Goal: Transaction & Acquisition: Book appointment/travel/reservation

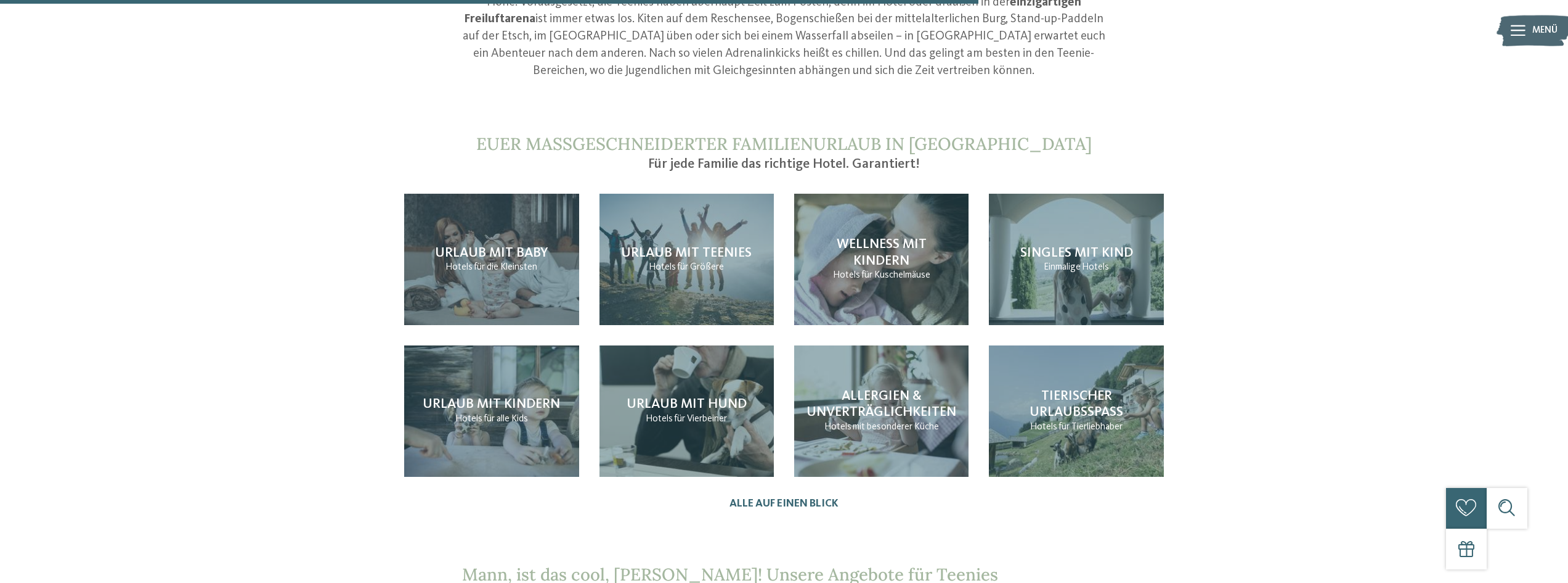
scroll to position [1357, 0]
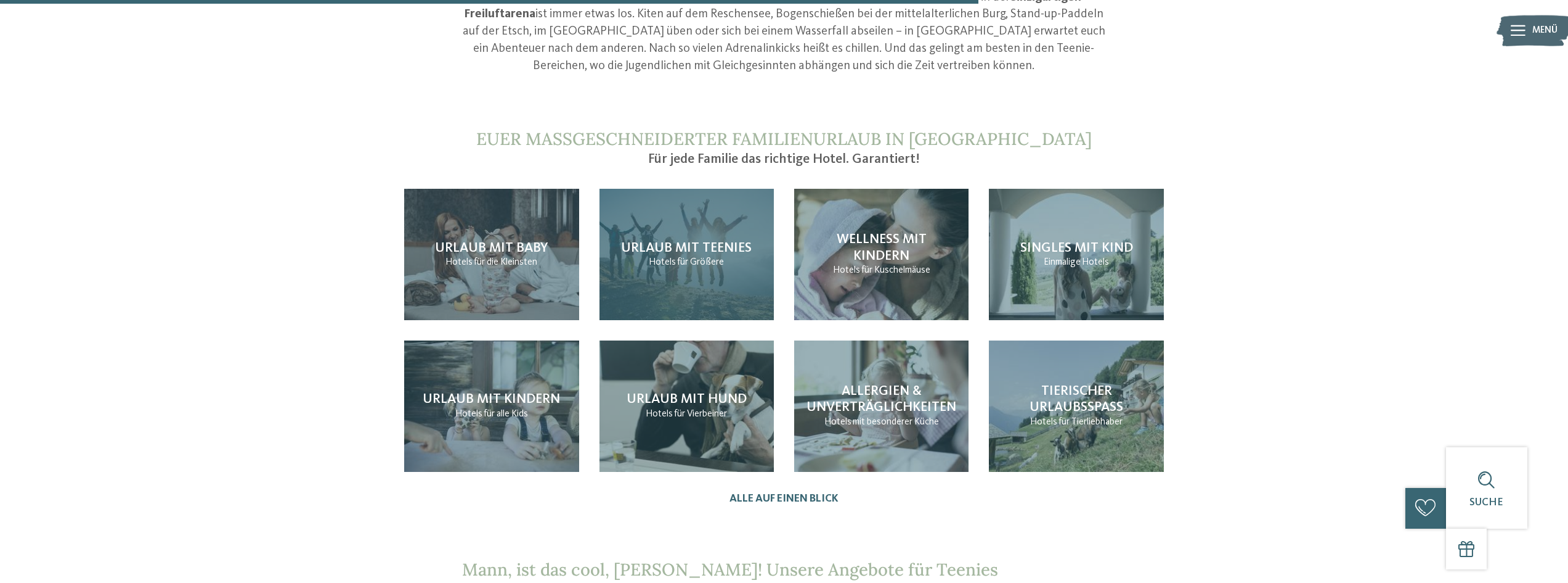
click at [682, 257] on span "für Größere" at bounding box center [701, 262] width 47 height 10
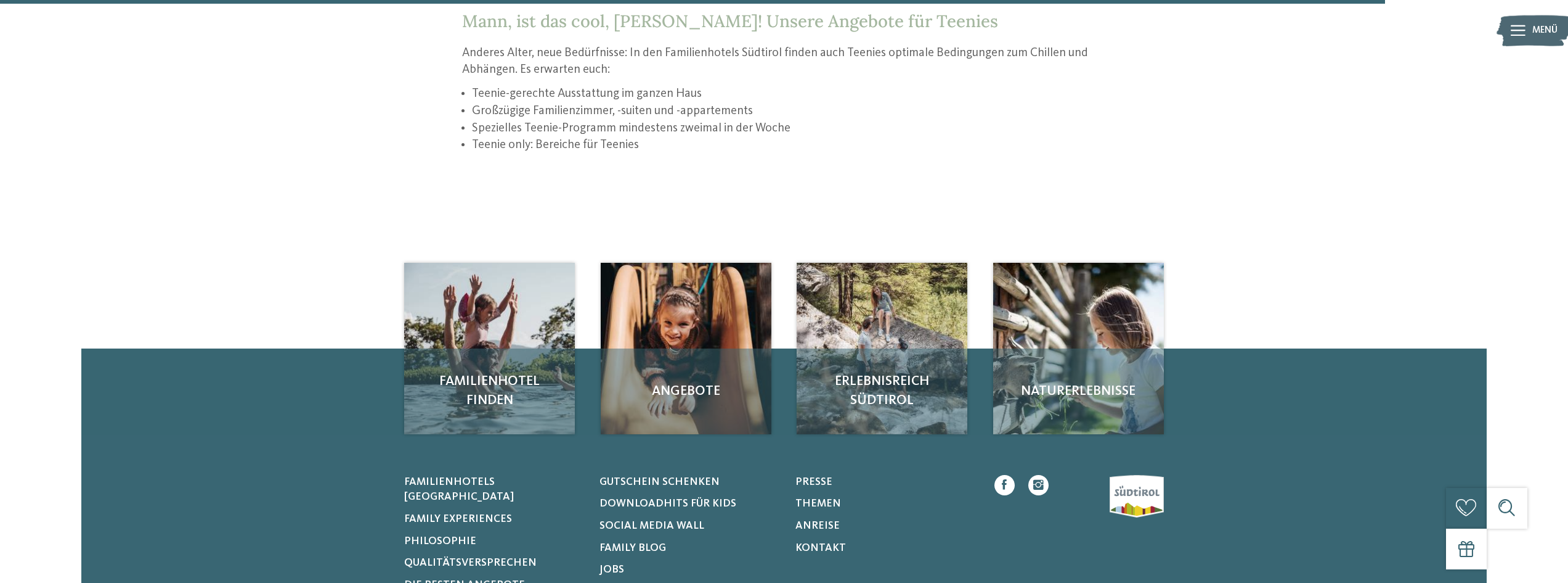
scroll to position [1911, 0]
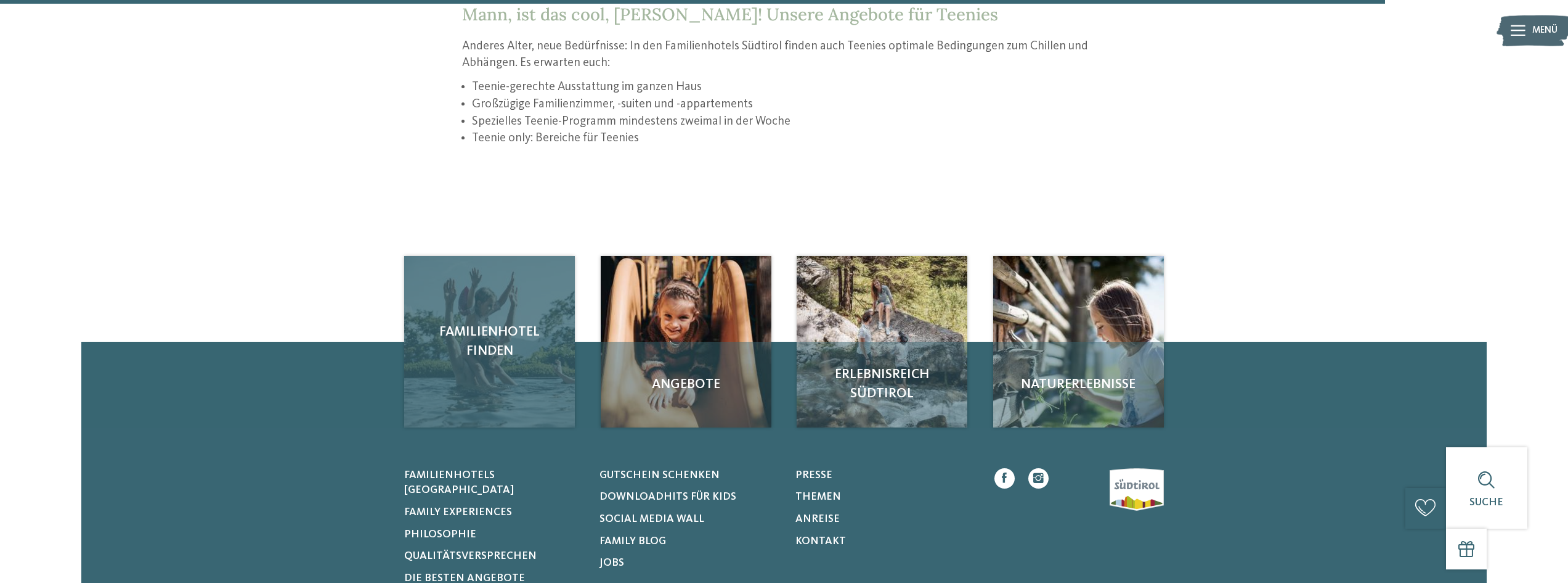
click at [496, 328] on span "Familienhotel finden" at bounding box center [489, 341] width 144 height 38
click at [481, 330] on span "Familienhotel finden" at bounding box center [489, 341] width 144 height 38
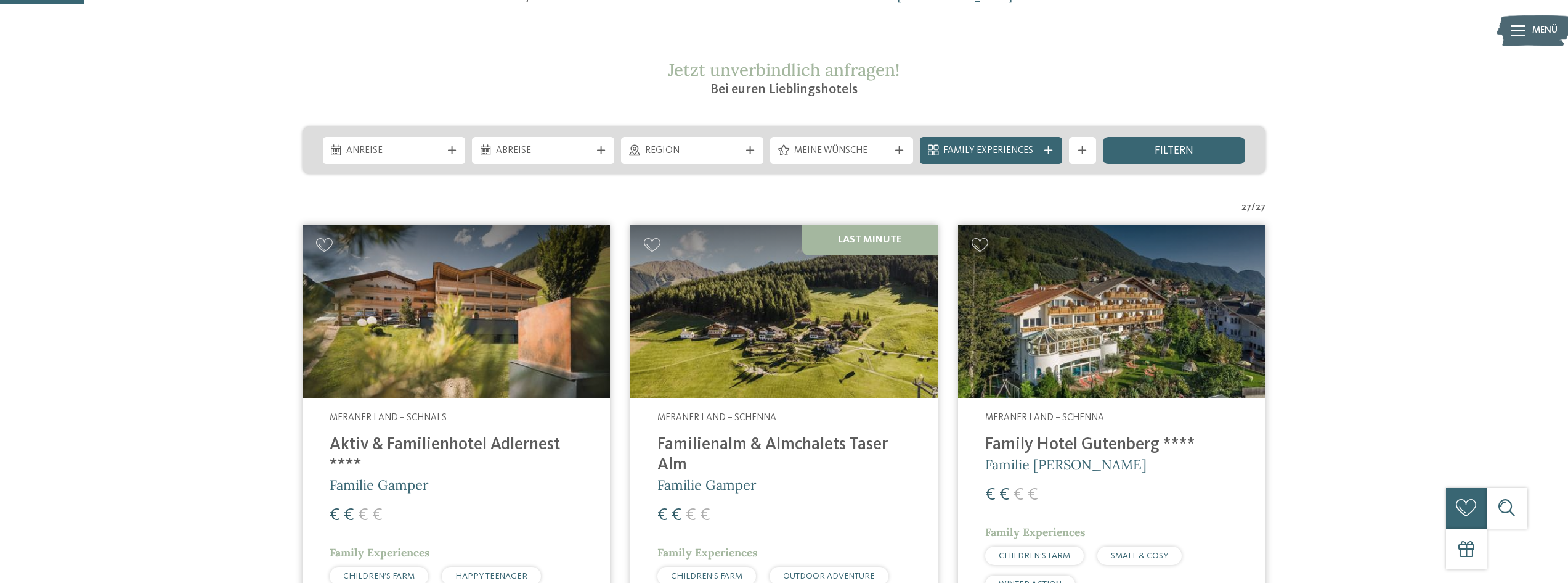
scroll to position [247, 0]
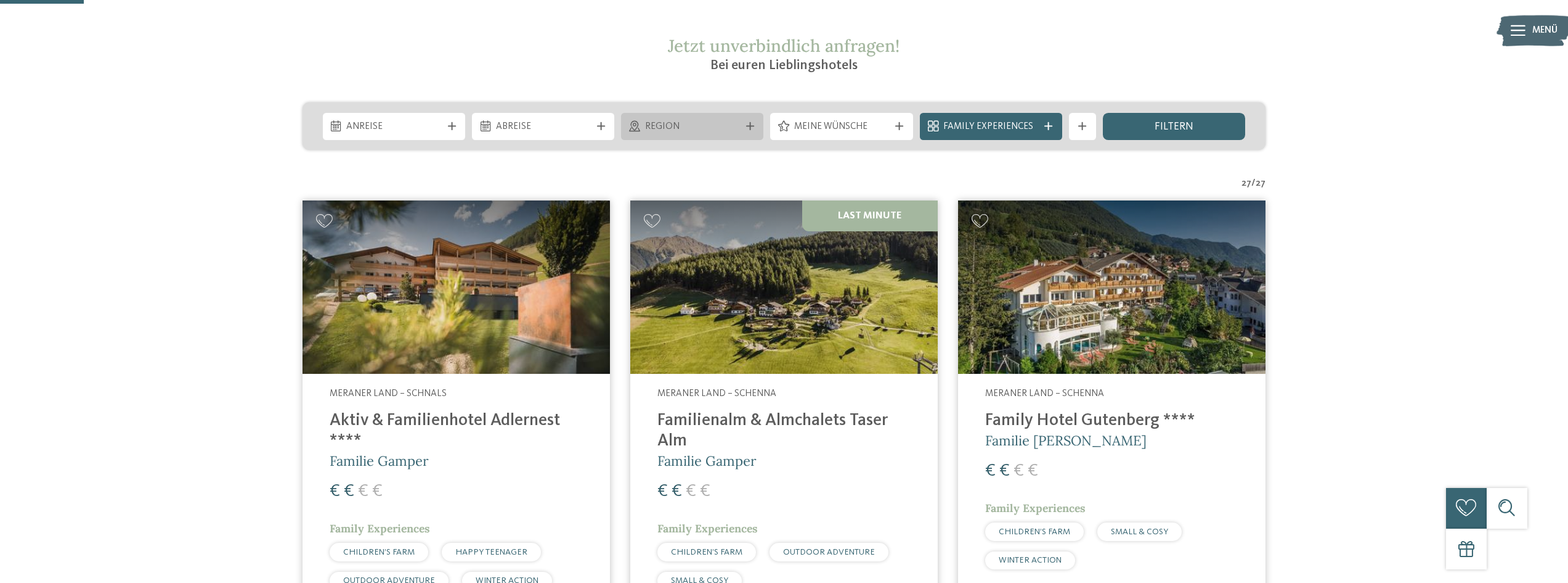
click at [728, 126] on span "Region" at bounding box center [692, 127] width 95 height 14
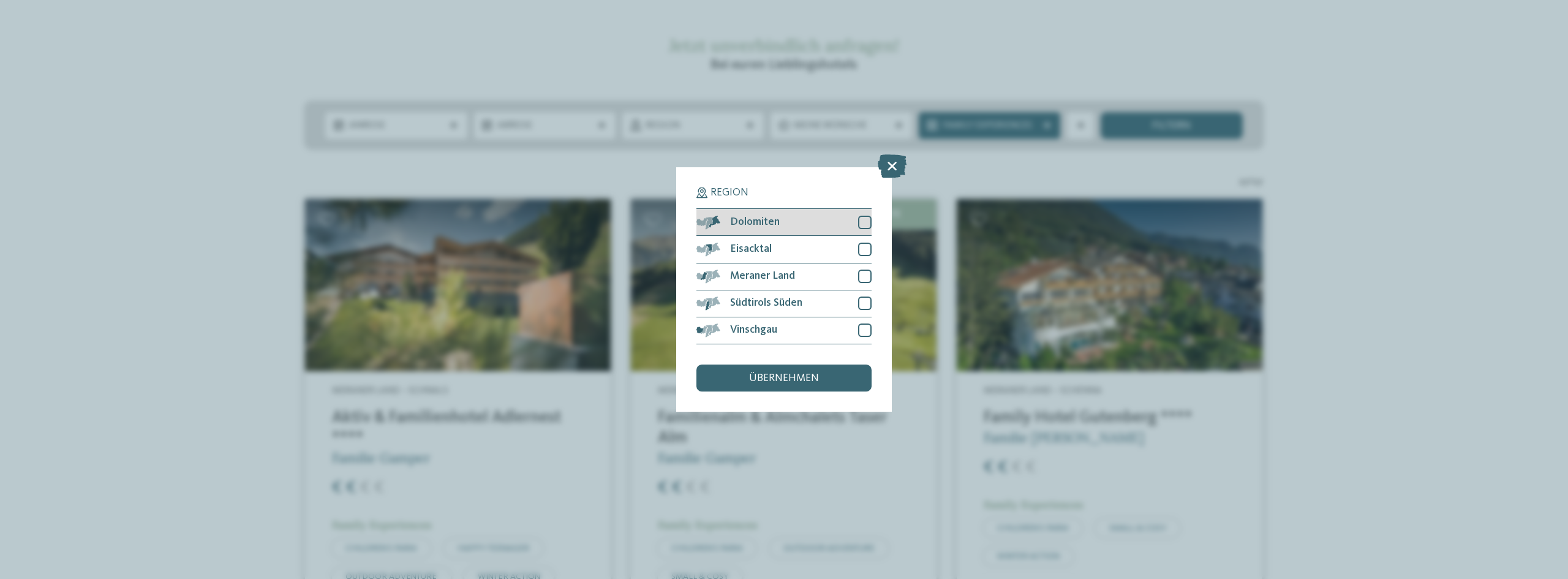
drag, startPoint x: 864, startPoint y: 220, endPoint x: 864, endPoint y: 228, distance: 8.0
click at [864, 223] on div at bounding box center [865, 222] width 14 height 14
drag, startPoint x: 866, startPoint y: 245, endPoint x: 869, endPoint y: 254, distance: 9.5
click at [868, 249] on div at bounding box center [865, 250] width 14 height 14
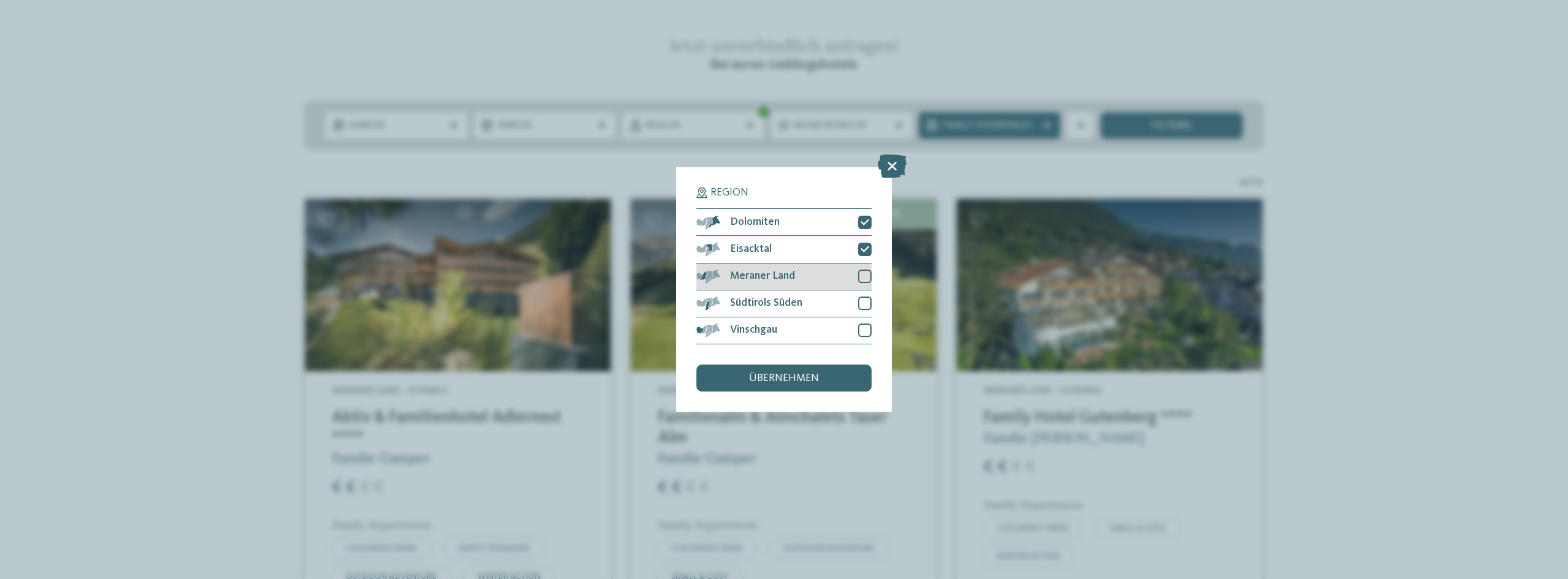
click at [866, 276] on div at bounding box center [865, 276] width 14 height 14
drag, startPoint x: 863, startPoint y: 299, endPoint x: 860, endPoint y: 324, distance: 25.2
click at [863, 305] on div at bounding box center [865, 303] width 14 height 14
drag, startPoint x: 868, startPoint y: 330, endPoint x: 851, endPoint y: 348, distance: 24.8
click at [865, 334] on div at bounding box center [865, 330] width 14 height 14
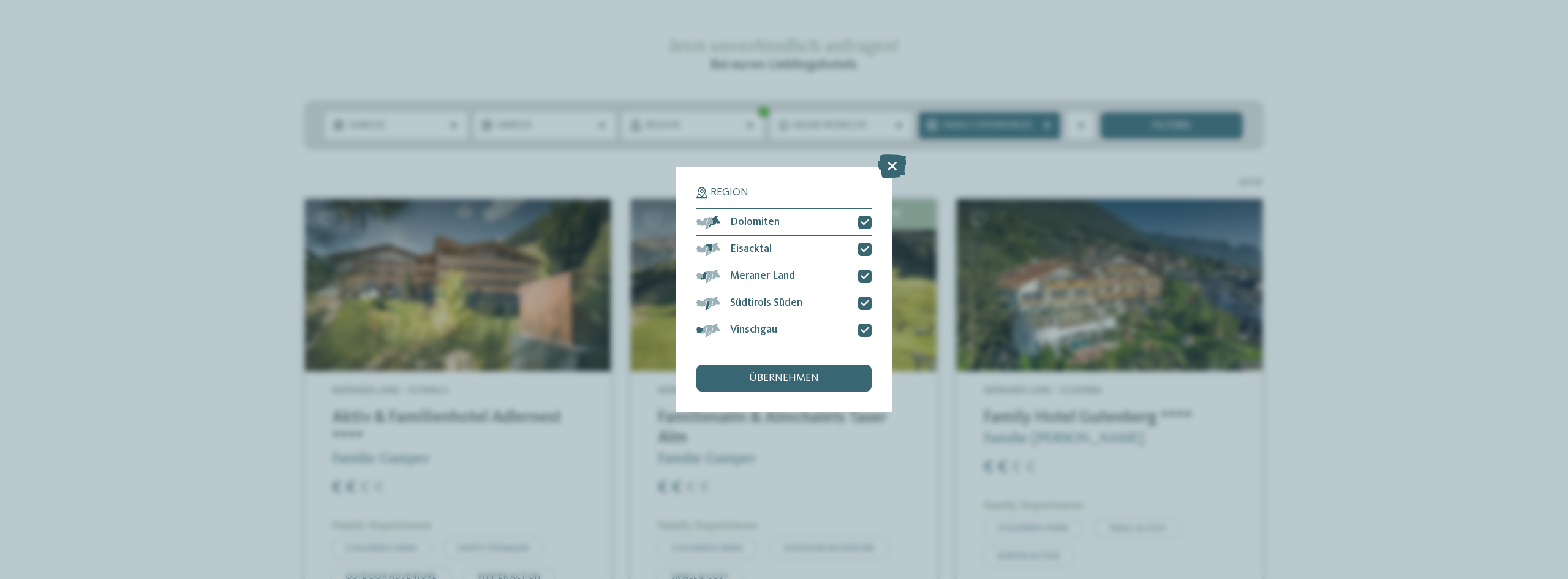
drag, startPoint x: 809, startPoint y: 374, endPoint x: 833, endPoint y: 377, distance: 24.2
click at [809, 375] on span "übernehmen" at bounding box center [784, 378] width 70 height 11
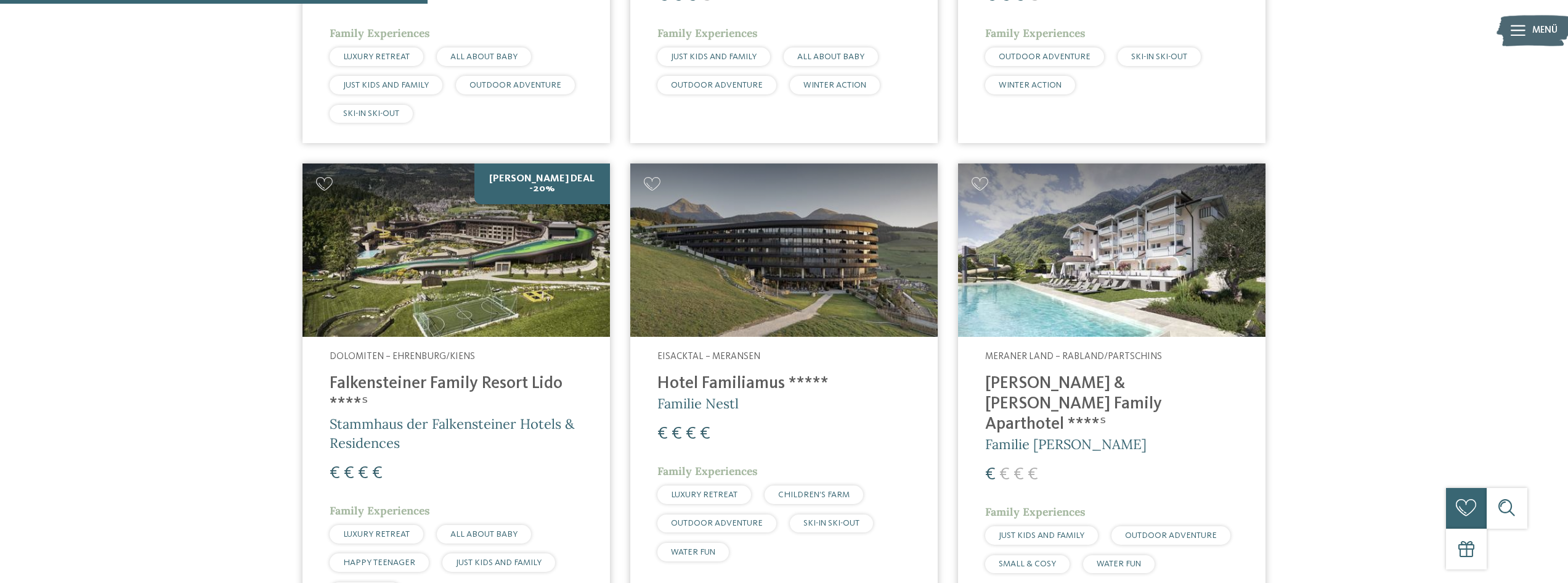
scroll to position [1316, 0]
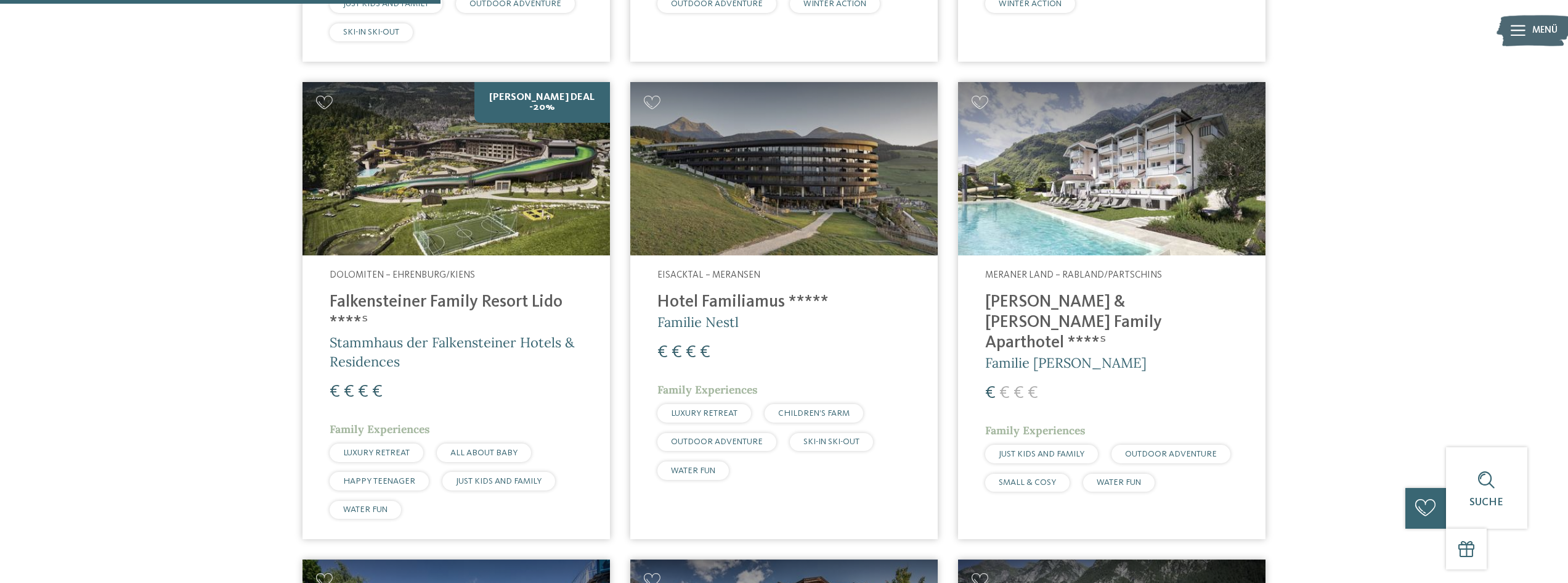
click at [478, 167] on img at bounding box center [456, 168] width 308 height 173
click at [468, 297] on h4 "Falkensteiner Family Resort Lido ****ˢ" at bounding box center [456, 313] width 253 height 41
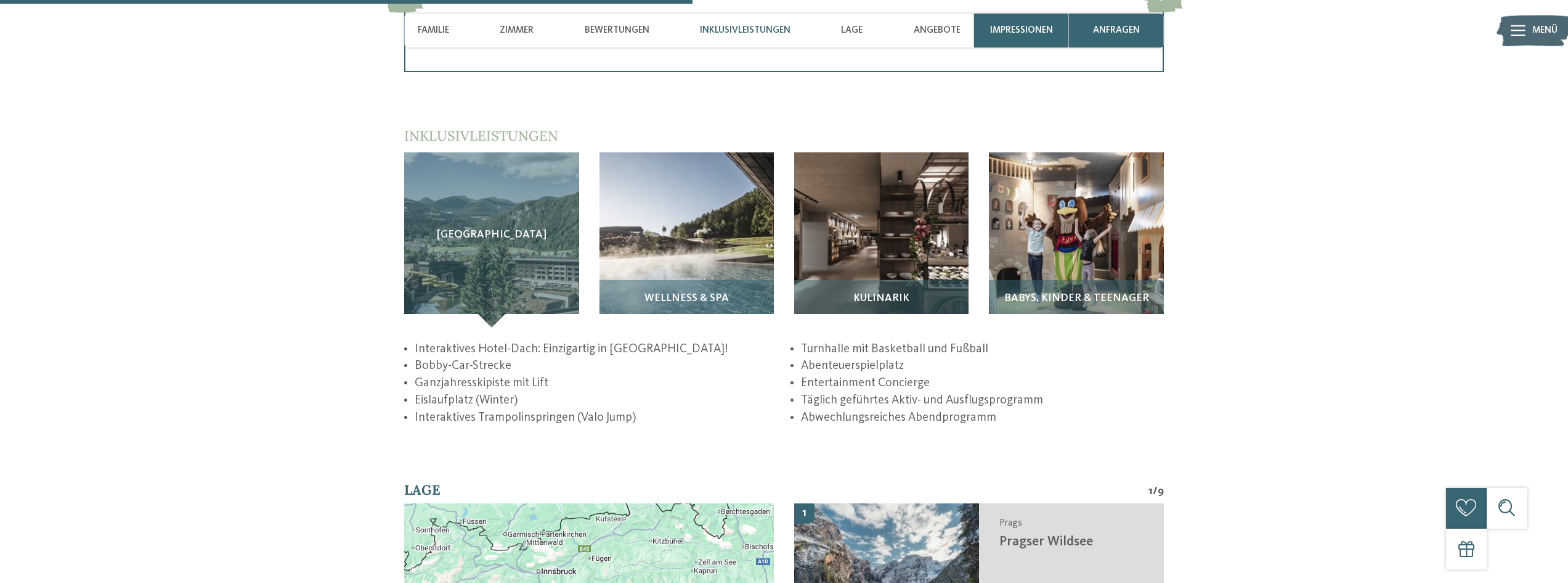
scroll to position [2158, 0]
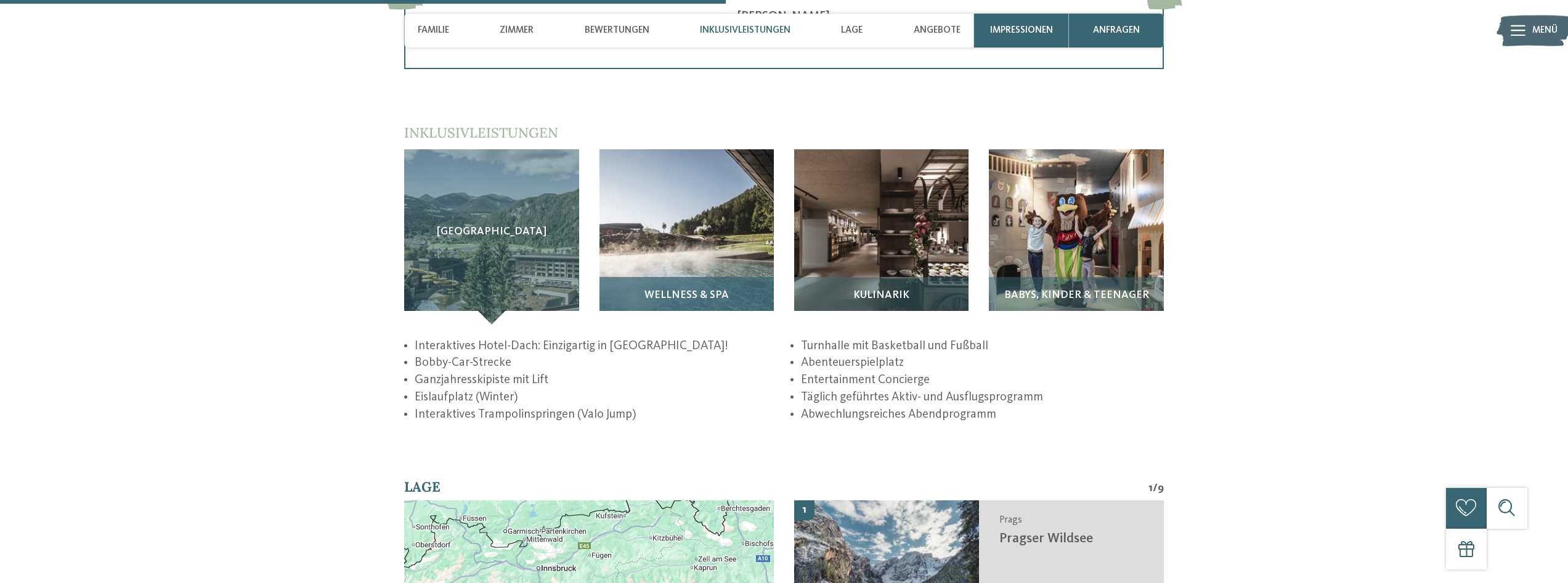
click at [672, 216] on img at bounding box center [686, 237] width 174 height 174
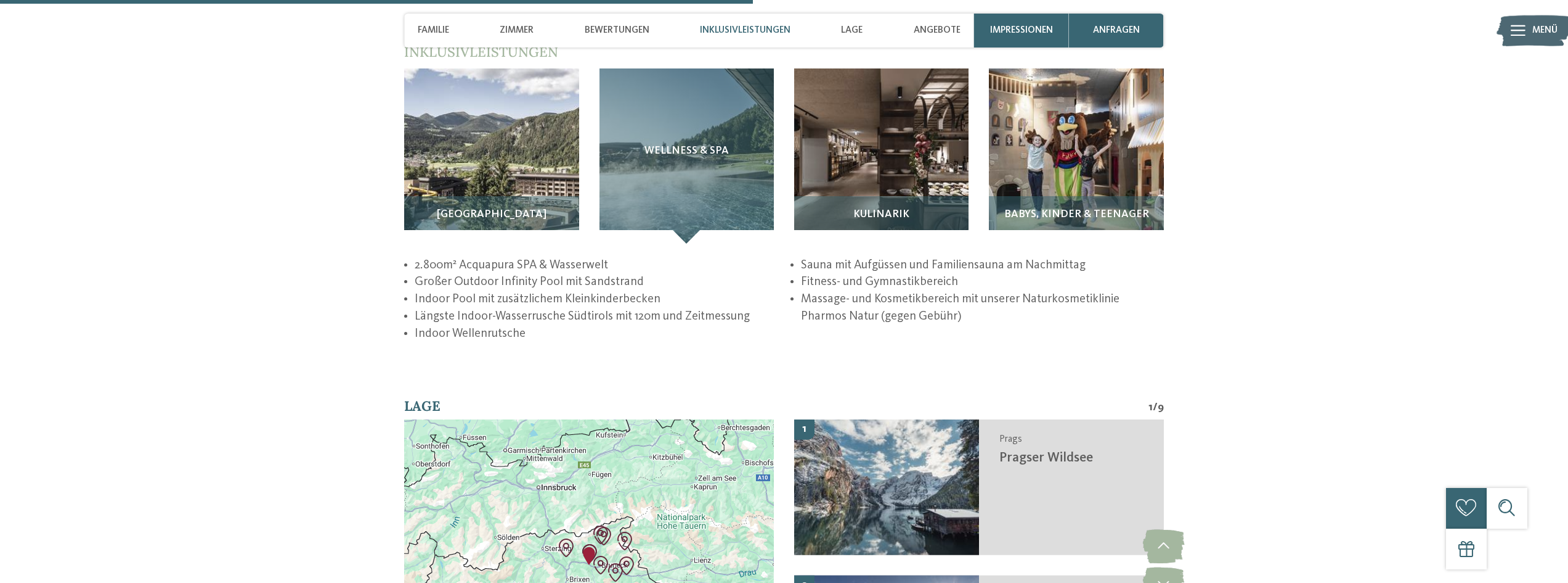
scroll to position [2220, 0]
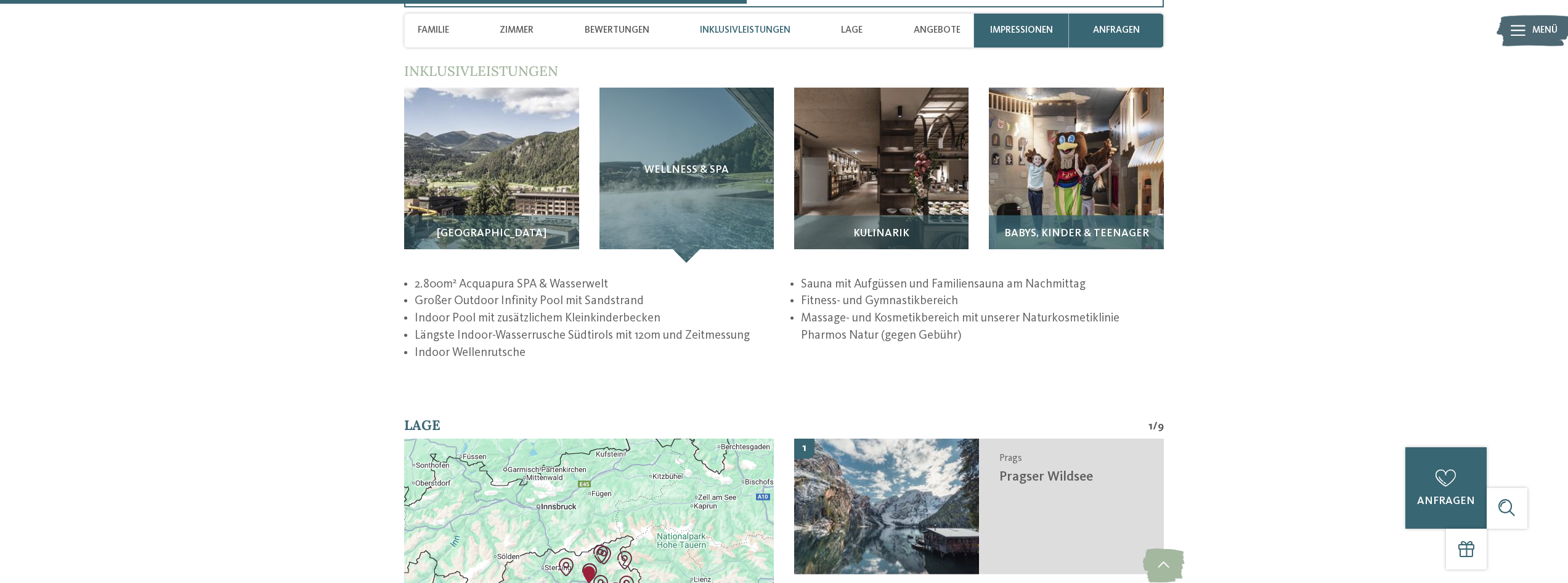
click at [1101, 228] on span "Babys, Kinder & Teenager" at bounding box center [1076, 234] width 145 height 12
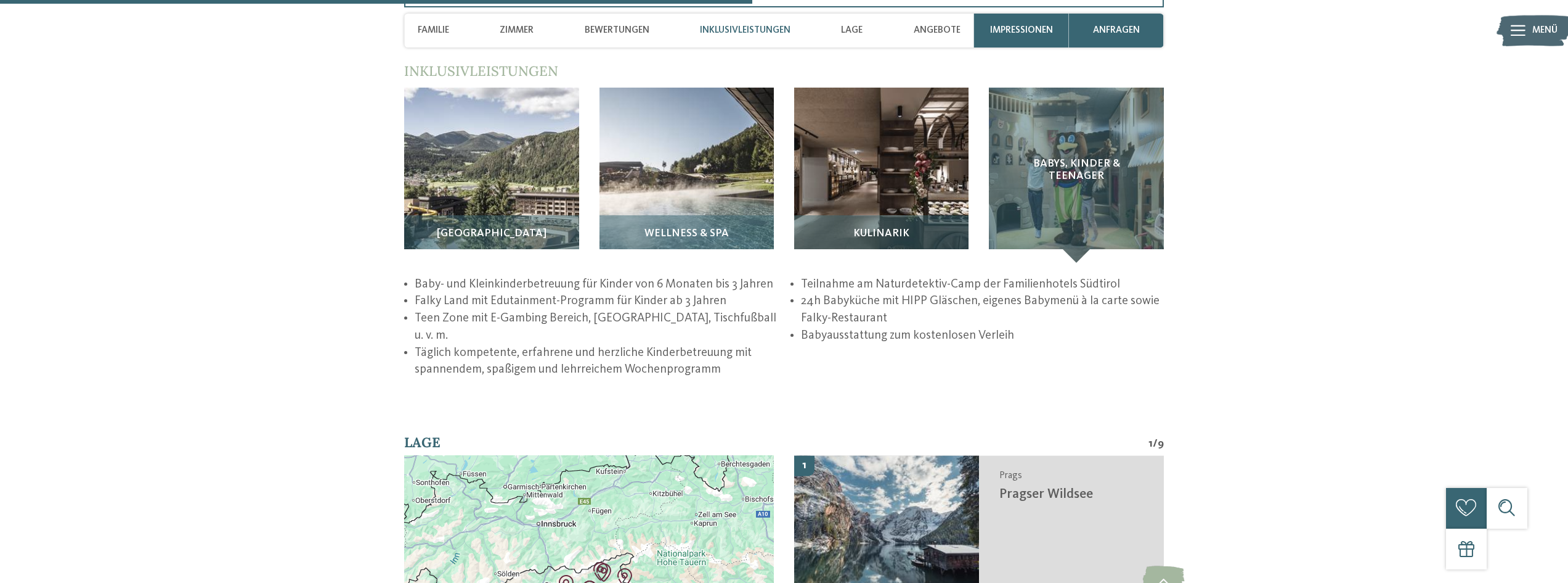
scroll to position [2343, 0]
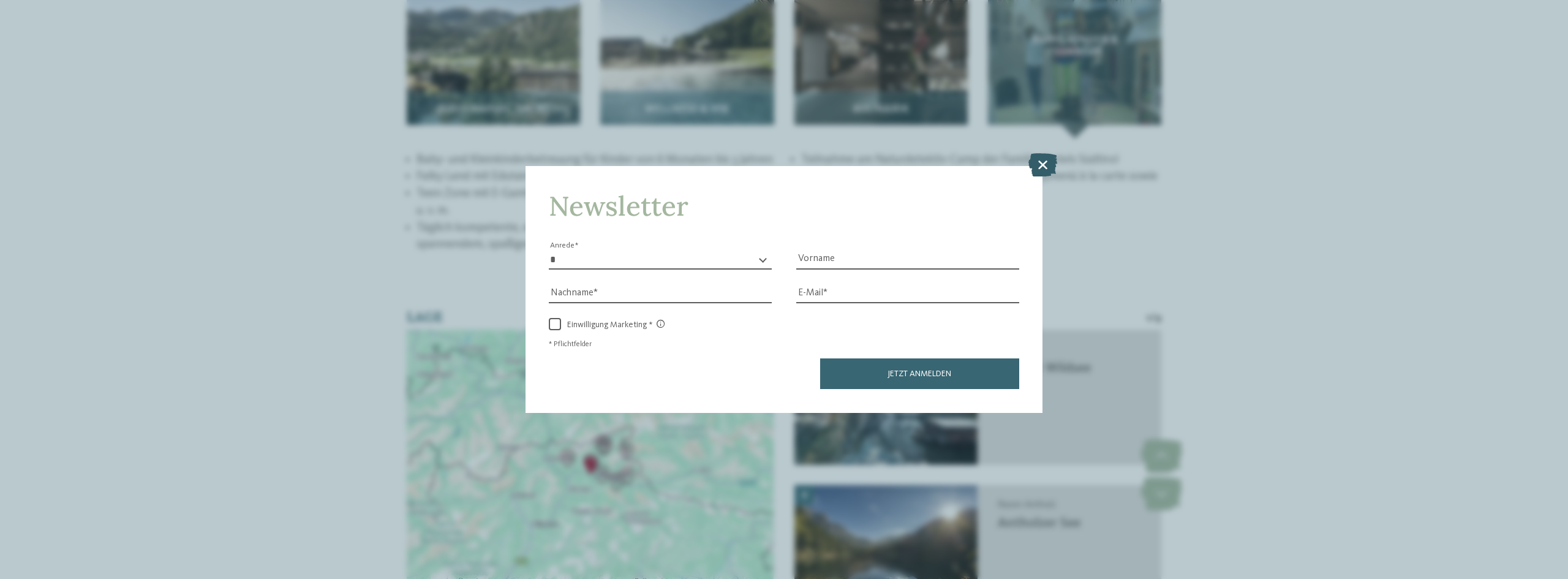
click at [1038, 158] on icon at bounding box center [1042, 165] width 29 height 23
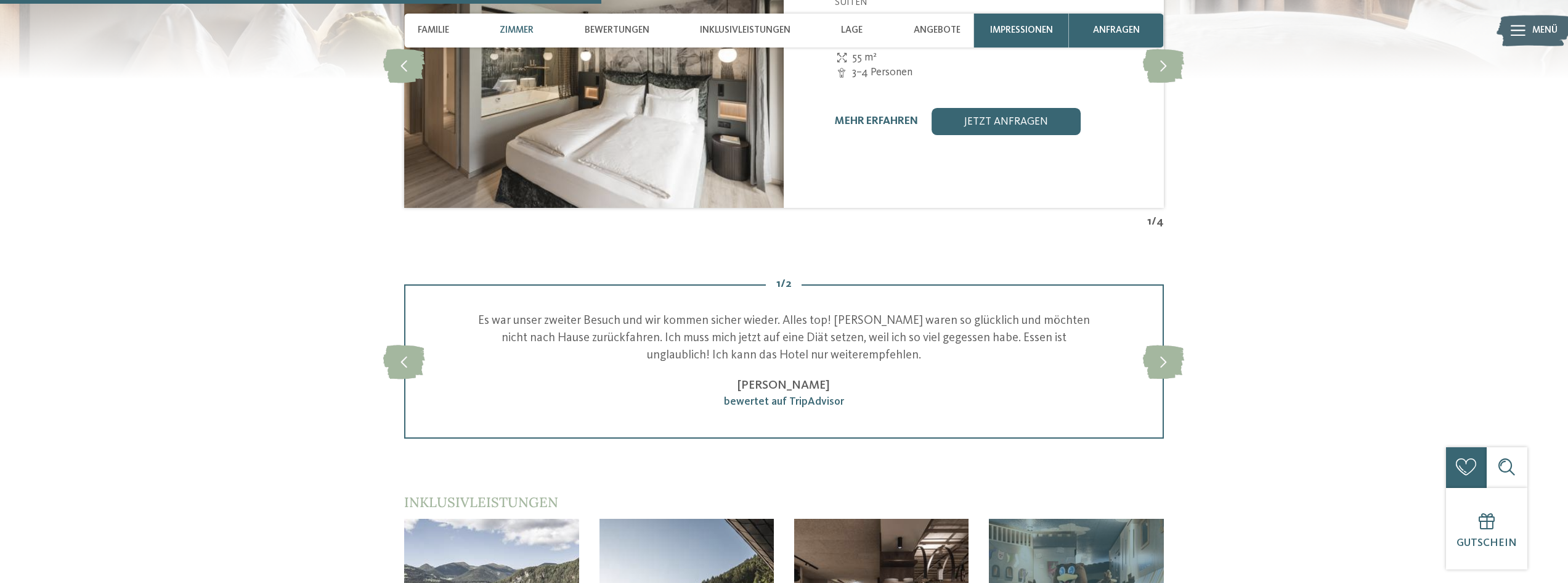
scroll to position [1788, 0]
click at [1163, 348] on icon at bounding box center [1163, 362] width 41 height 34
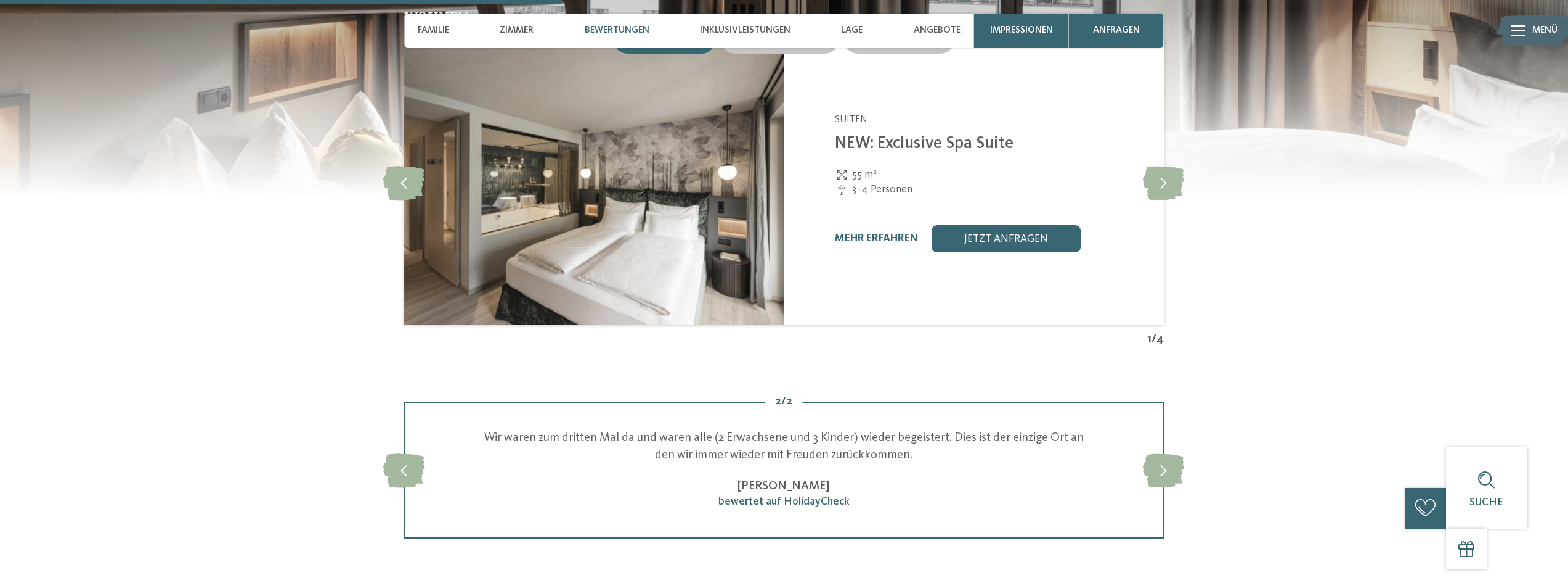
scroll to position [1665, 0]
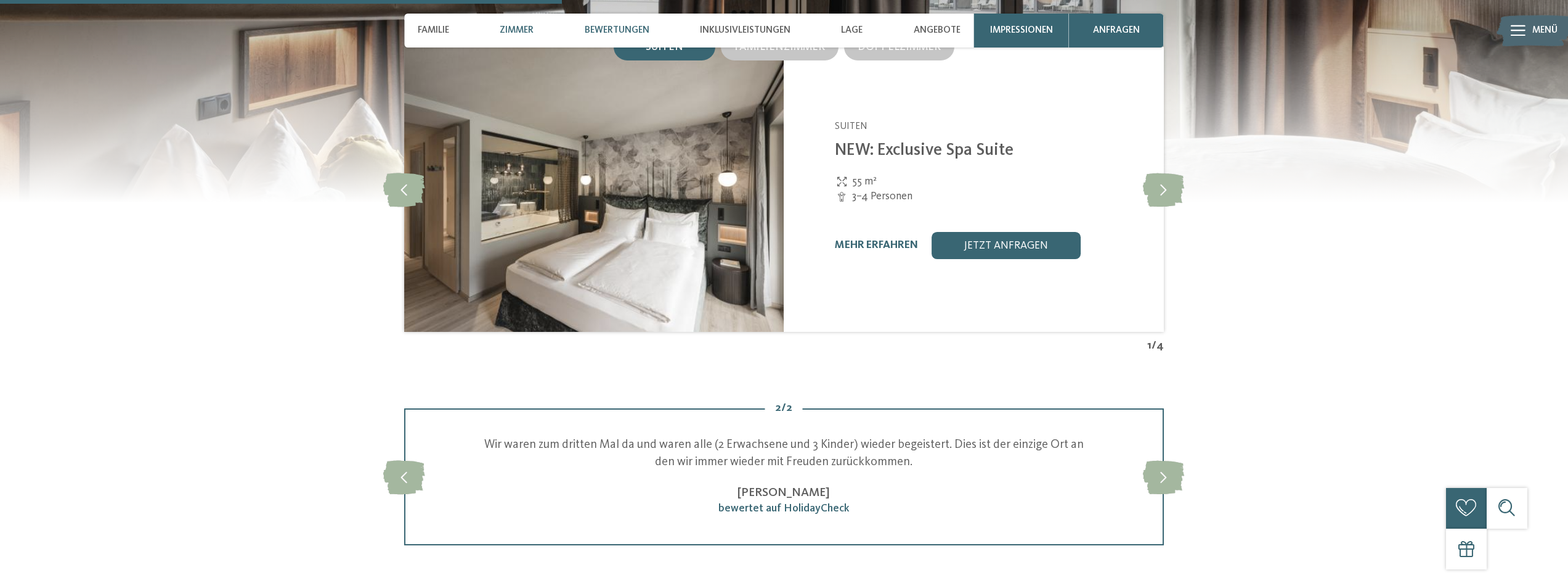
click at [504, 26] on span "Zimmer" at bounding box center [516, 29] width 34 height 11
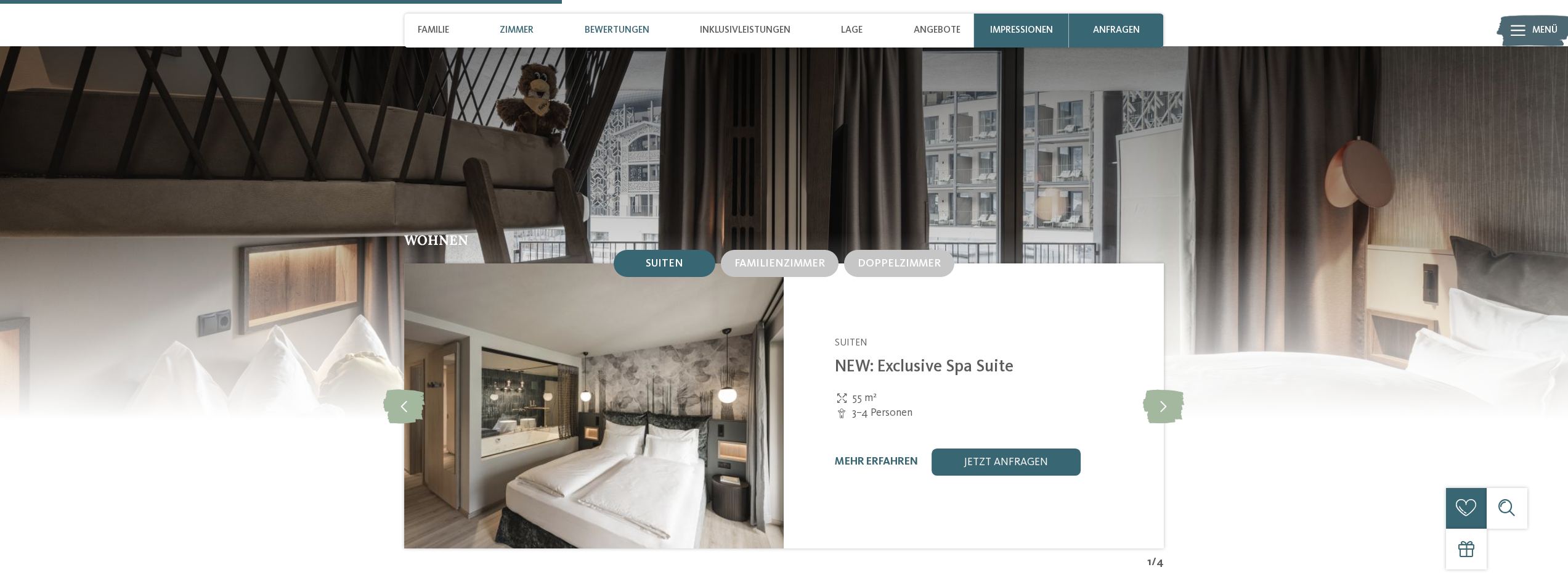
scroll to position [1413, 0]
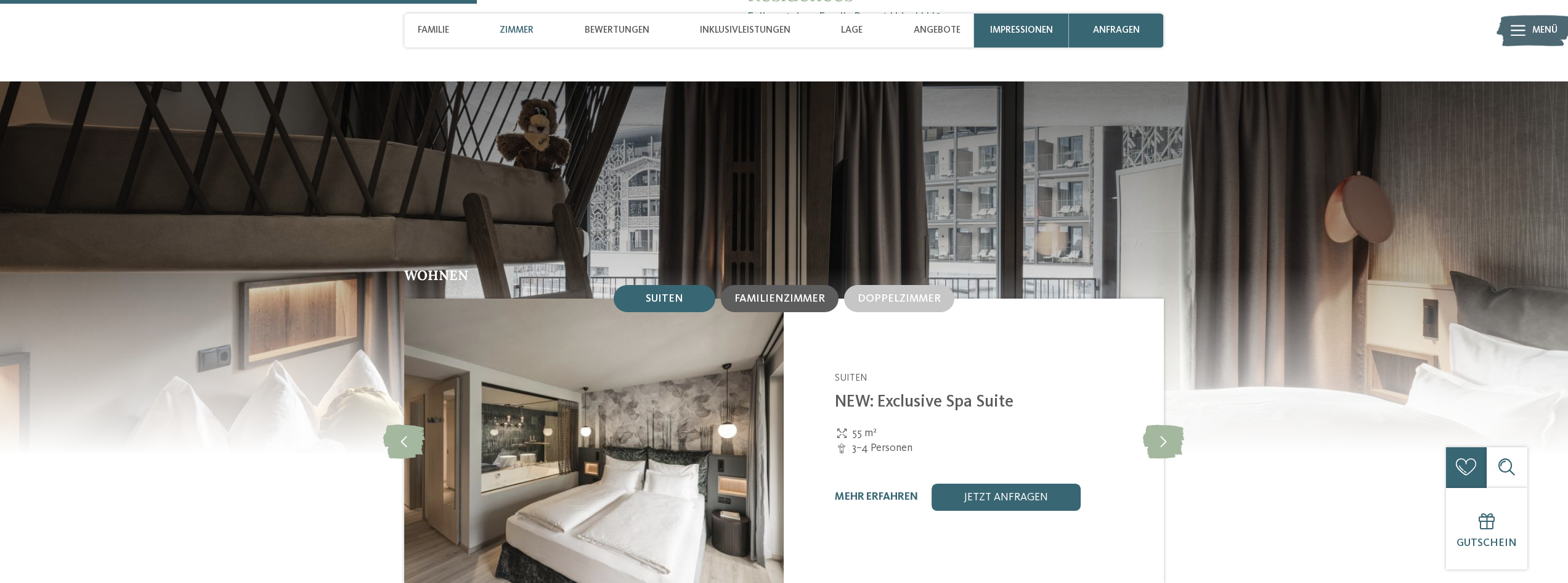
drag, startPoint x: 791, startPoint y: 276, endPoint x: 784, endPoint y: 280, distance: 8.1
click at [789, 285] on div "Familienzimmer" at bounding box center [779, 298] width 117 height 27
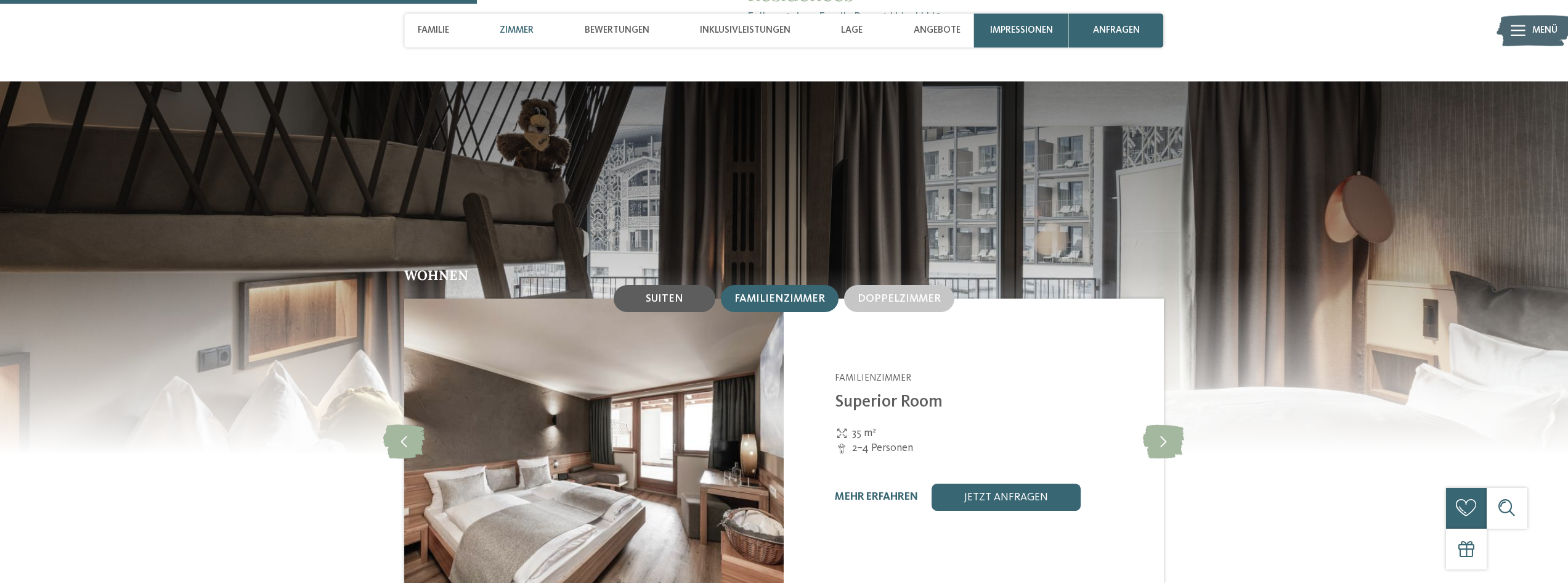
click at [694, 285] on div "Suiten" at bounding box center [665, 298] width 102 height 27
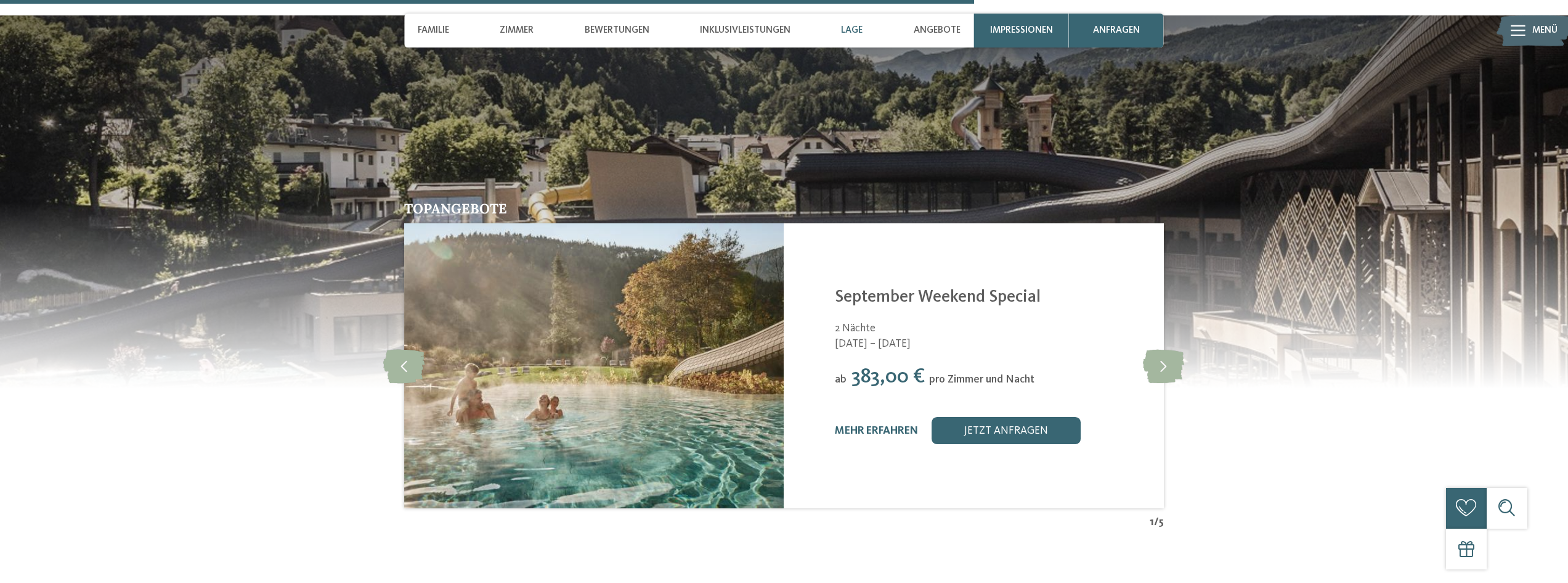
scroll to position [3017, 0]
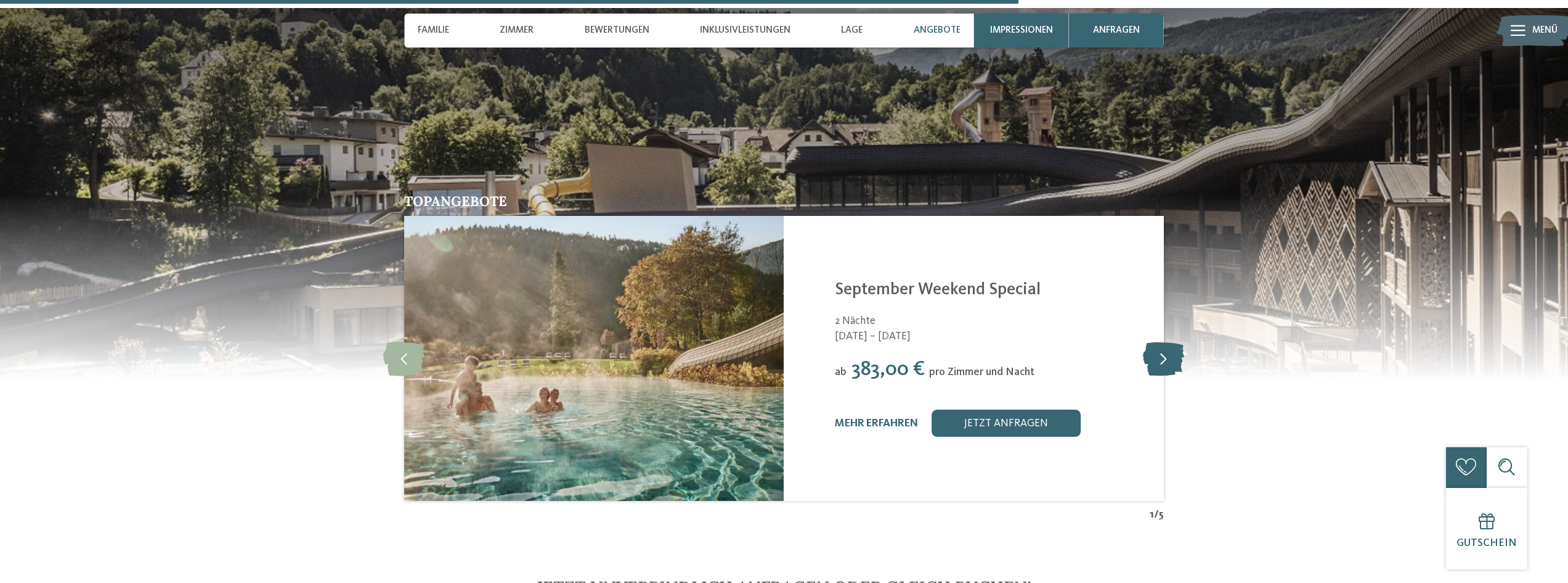
click at [1161, 341] on icon at bounding box center [1163, 358] width 41 height 34
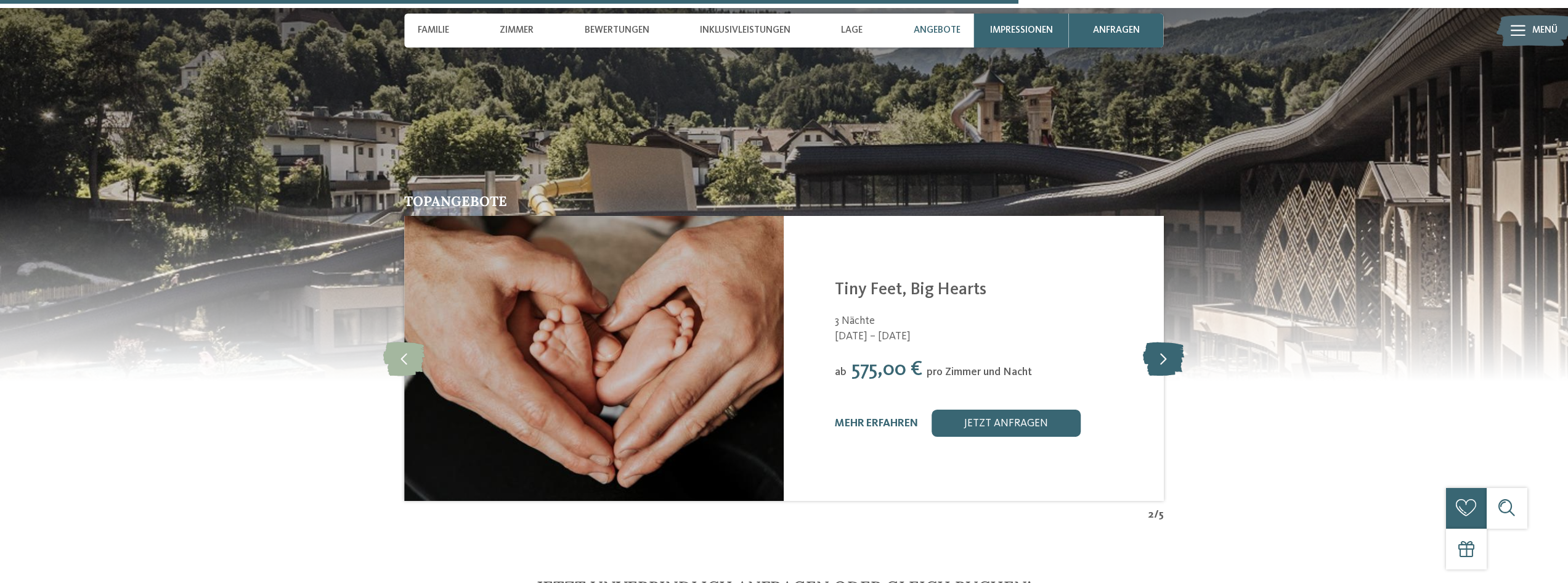
click at [1161, 341] on icon at bounding box center [1163, 358] width 41 height 34
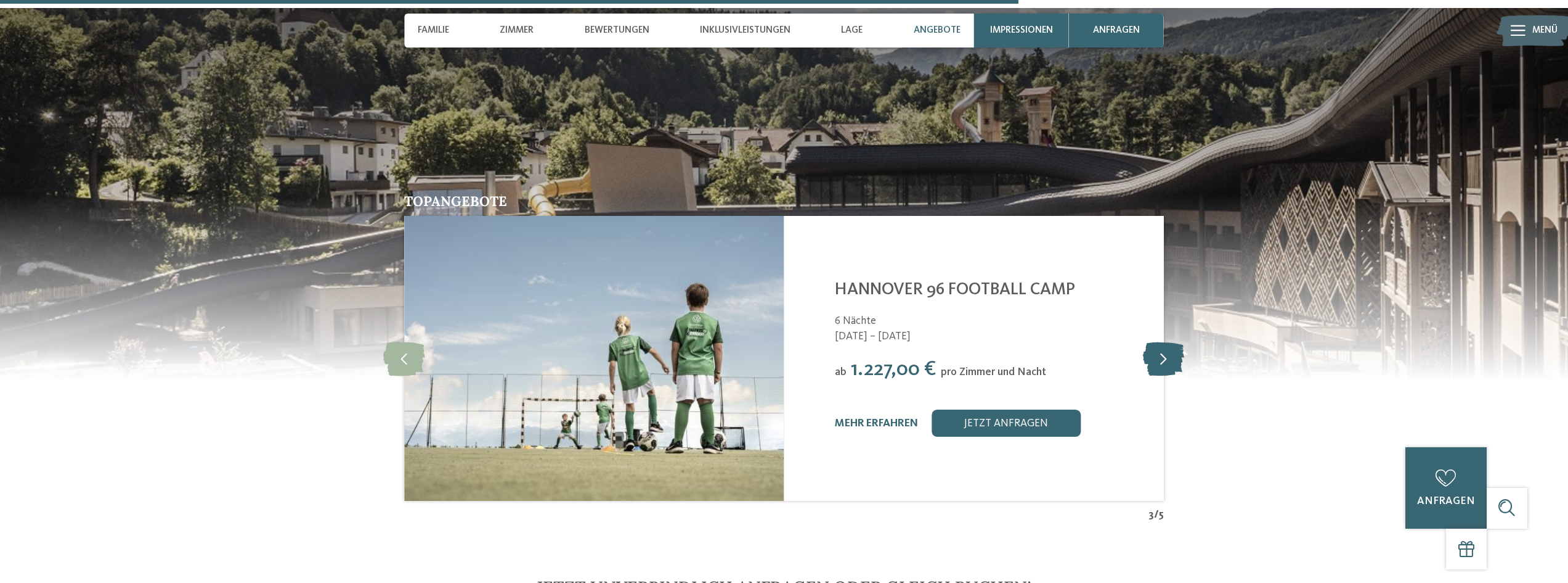
click at [1161, 341] on icon at bounding box center [1163, 358] width 41 height 34
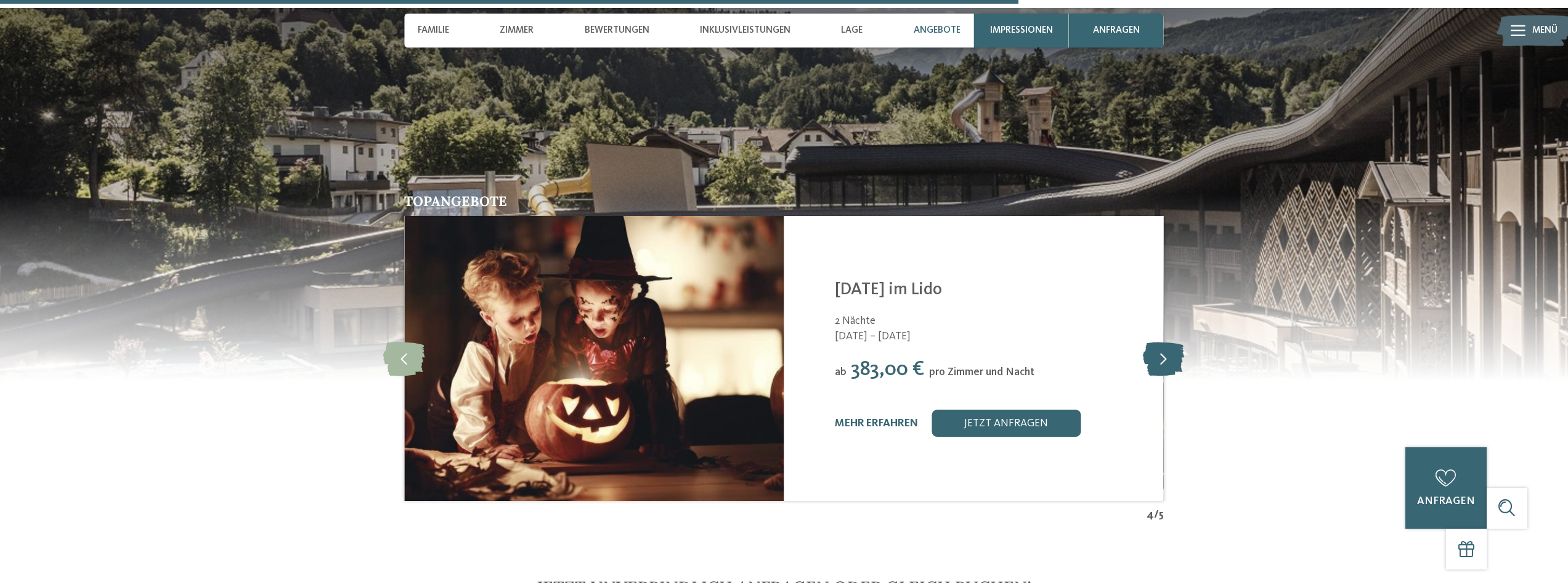
click at [1161, 341] on icon at bounding box center [1163, 358] width 41 height 34
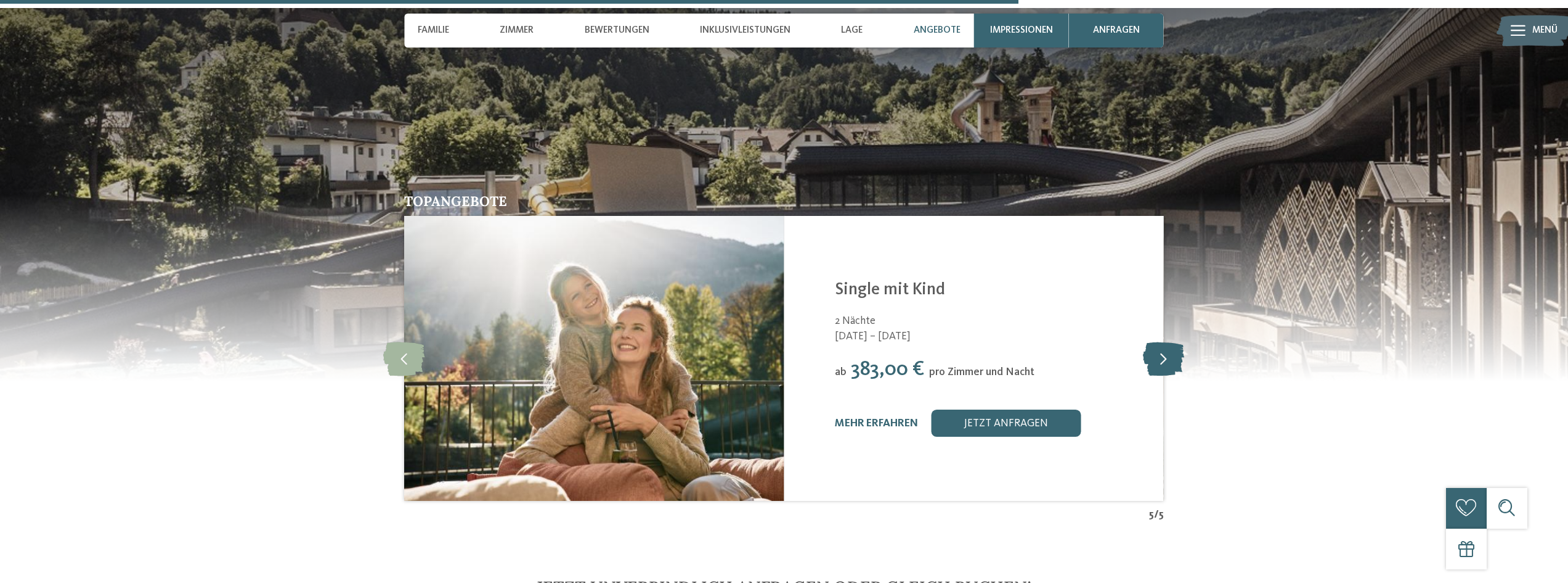
click at [1161, 341] on icon at bounding box center [1163, 358] width 41 height 34
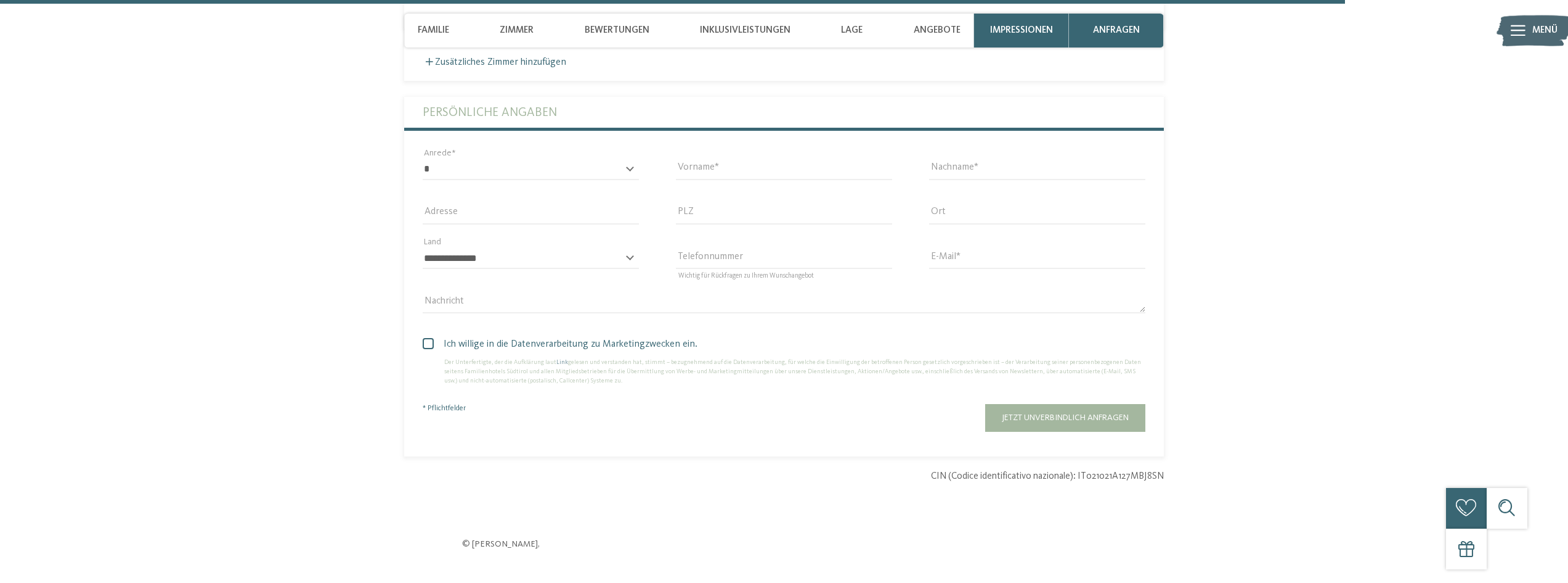
scroll to position [3571, 0]
